Goal: Transaction & Acquisition: Purchase product/service

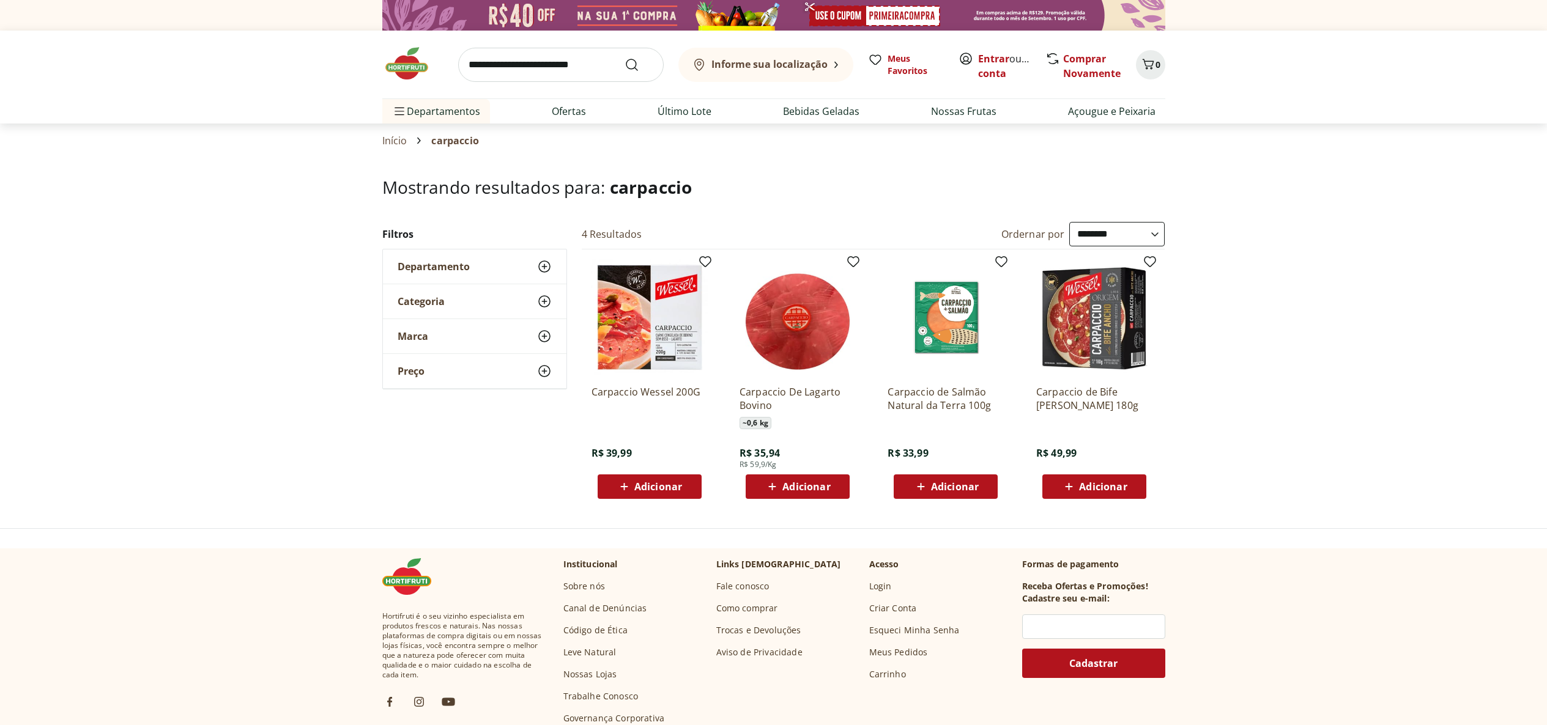
select select "**********"
click at [1234, 180] on section "**********" at bounding box center [773, 342] width 1547 height 331
